Goal: Transaction & Acquisition: Purchase product/service

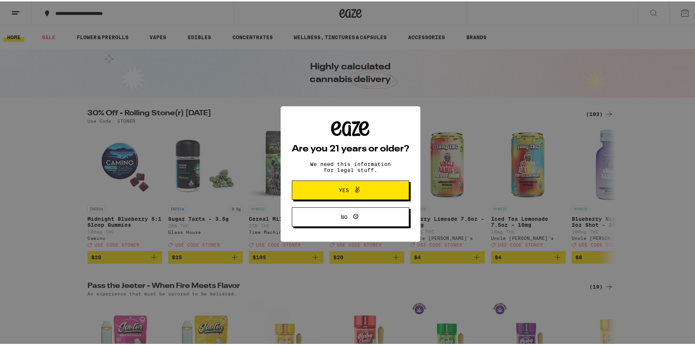
click at [347, 217] on span at bounding box center [353, 216] width 13 height 10
click at [369, 194] on span "Yes" at bounding box center [350, 189] width 57 height 10
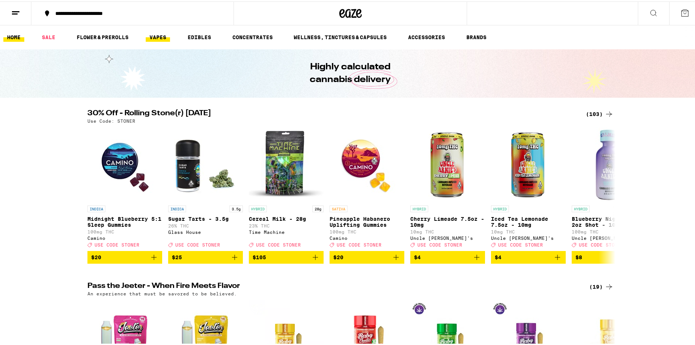
click at [158, 32] on link "VAPES" at bounding box center [158, 35] width 24 height 9
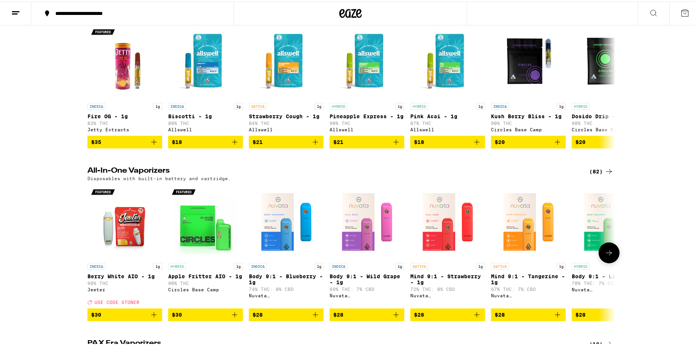
scroll to position [261, 0]
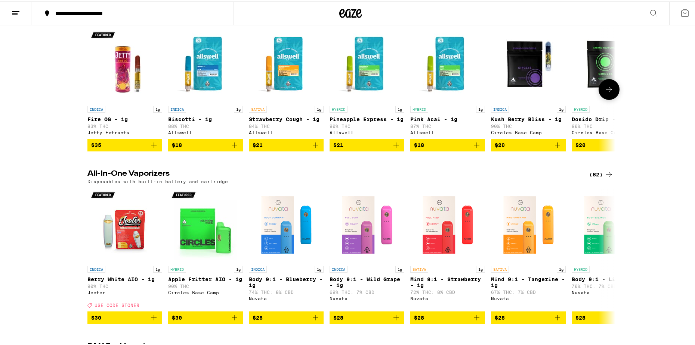
click at [122, 90] on img "Open page for Fire OG - 1g from Jetty Extracts" at bounding box center [124, 63] width 75 height 75
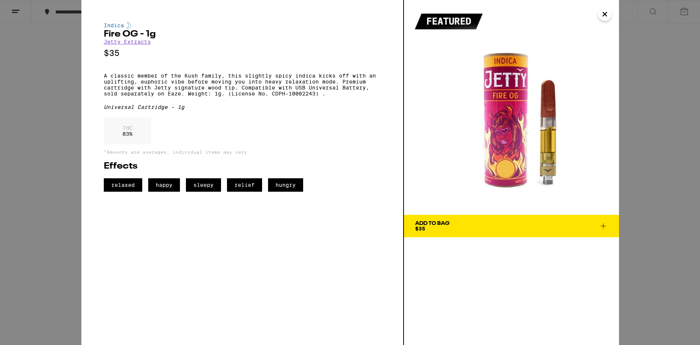
click at [694, 89] on div "Indica Fire OG - 1g Jetty Extracts $35 A classic member of the Kush family, thi…" at bounding box center [350, 172] width 700 height 345
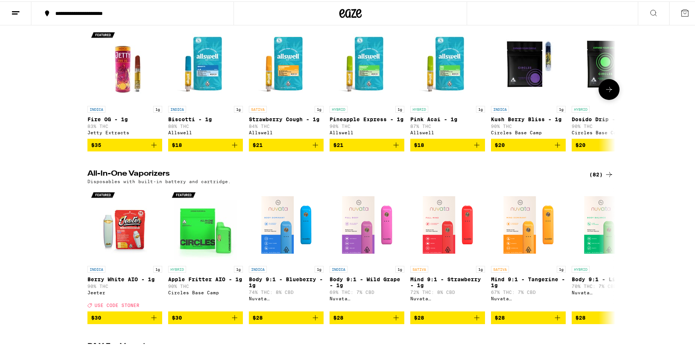
click at [196, 73] on img "Open page for Biscotti - 1g from Allswell" at bounding box center [205, 63] width 75 height 75
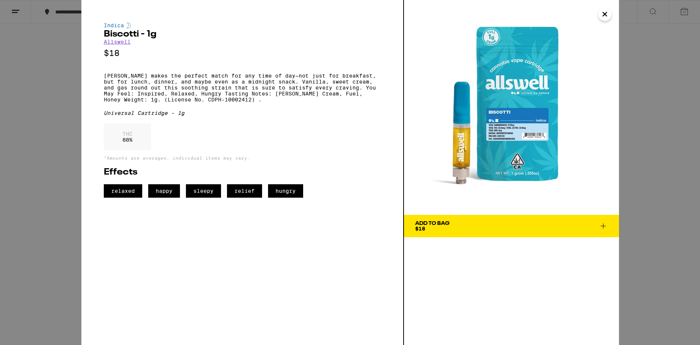
click at [603, 15] on icon "Close" at bounding box center [605, 14] width 4 height 4
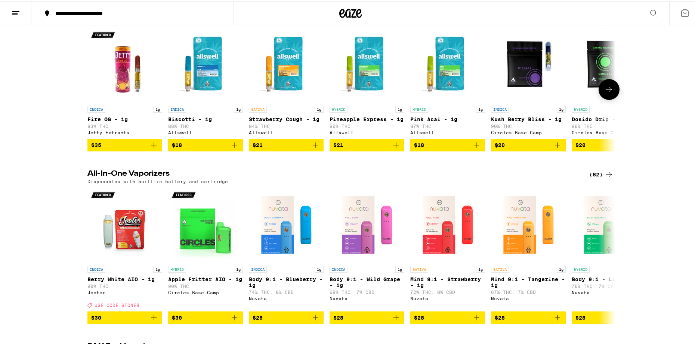
click at [269, 79] on img "Open page for Strawberry Cough - 1g from Allswell" at bounding box center [286, 63] width 75 height 75
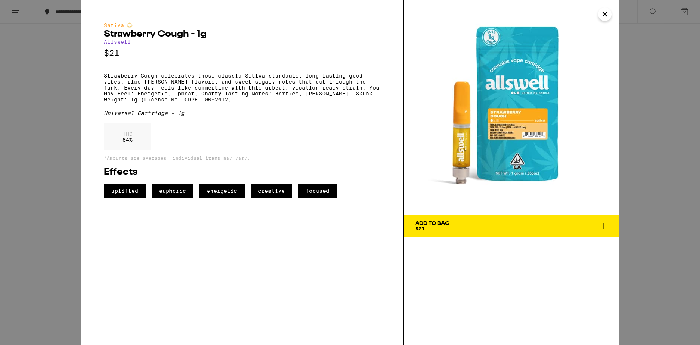
click at [580, 226] on span "Add To Bag $21" at bounding box center [511, 226] width 193 height 10
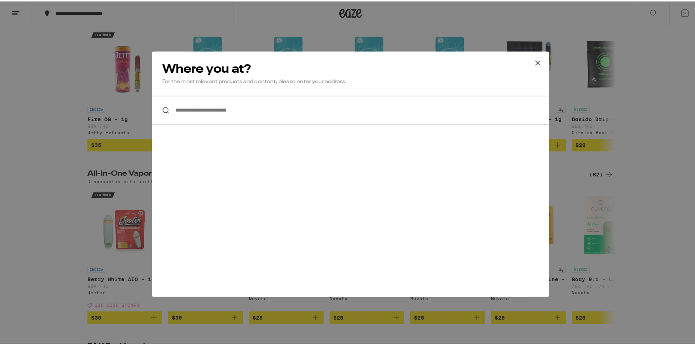
click at [233, 115] on input "**********" at bounding box center [350, 108] width 397 height 29
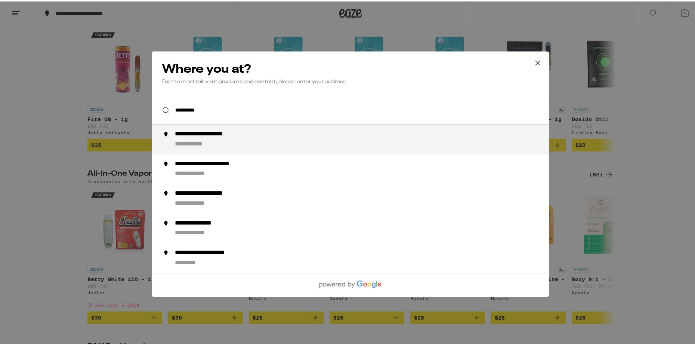
click at [243, 134] on div "**********" at bounding box center [214, 133] width 81 height 8
type input "**********"
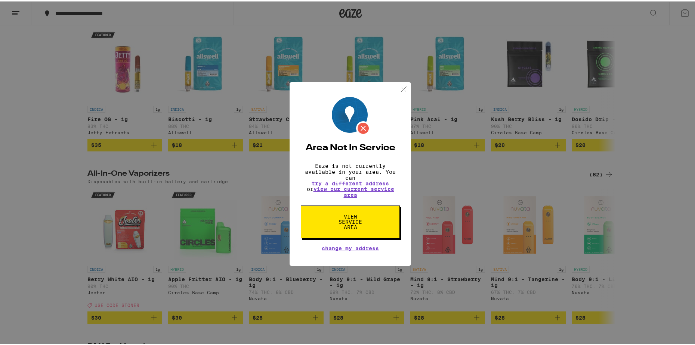
click at [376, 227] on button "View Service Area" at bounding box center [350, 220] width 99 height 33
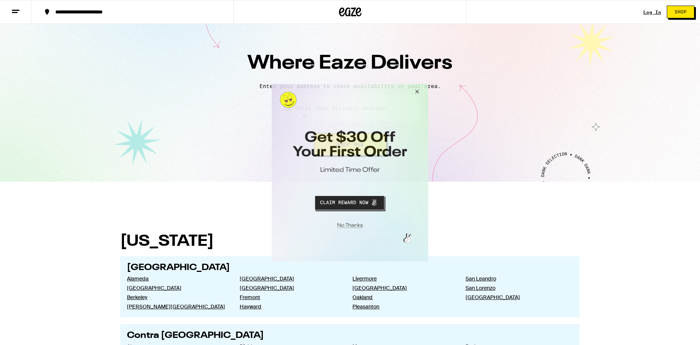
click at [417, 93] on button "Close Modal" at bounding box center [416, 93] width 20 height 18
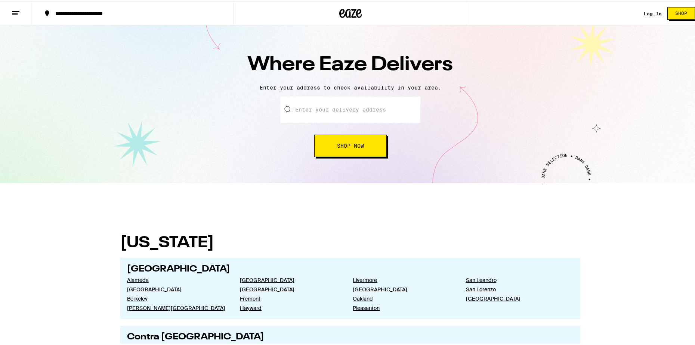
click at [387, 104] on input "text" at bounding box center [350, 108] width 140 height 26
type input "[STREET_ADDRESS]"
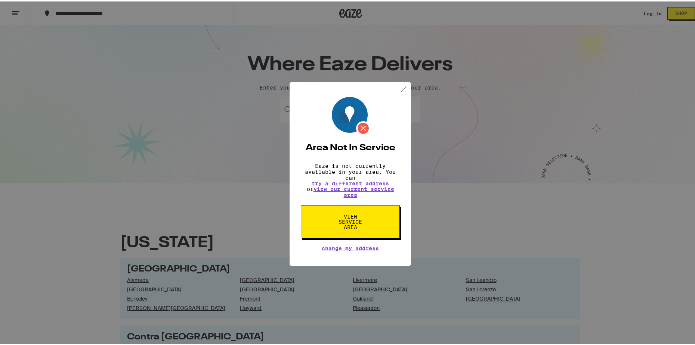
click at [399, 87] on img at bounding box center [403, 87] width 9 height 9
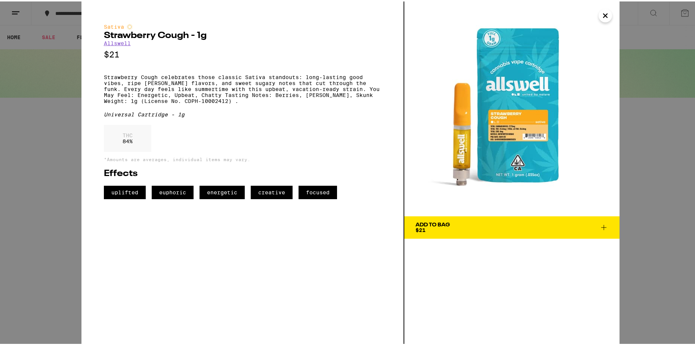
scroll to position [261, 0]
